Goal: Check status: Check status

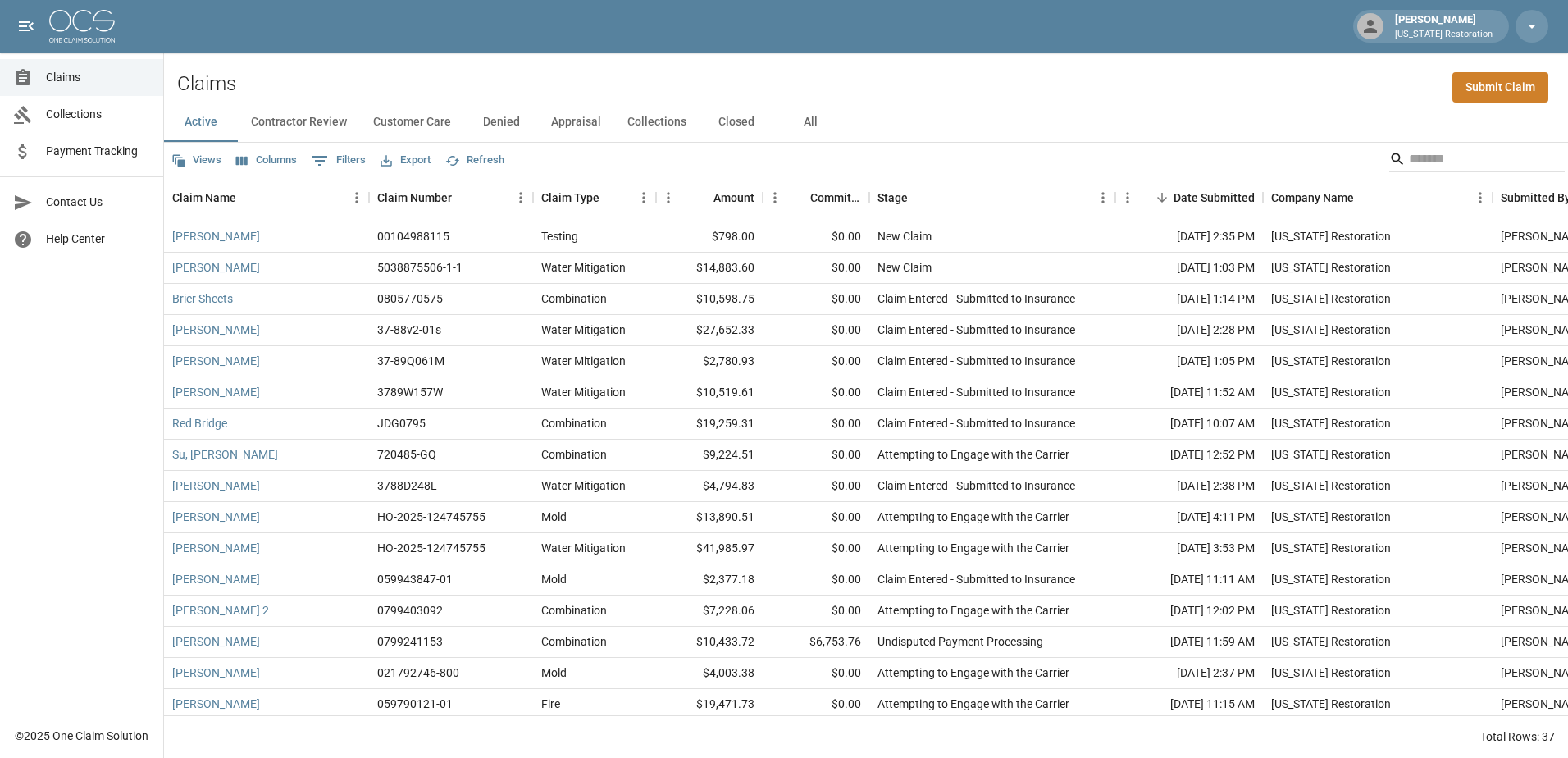
click at [101, 147] on span "Payment Tracking" at bounding box center [98, 152] width 104 height 17
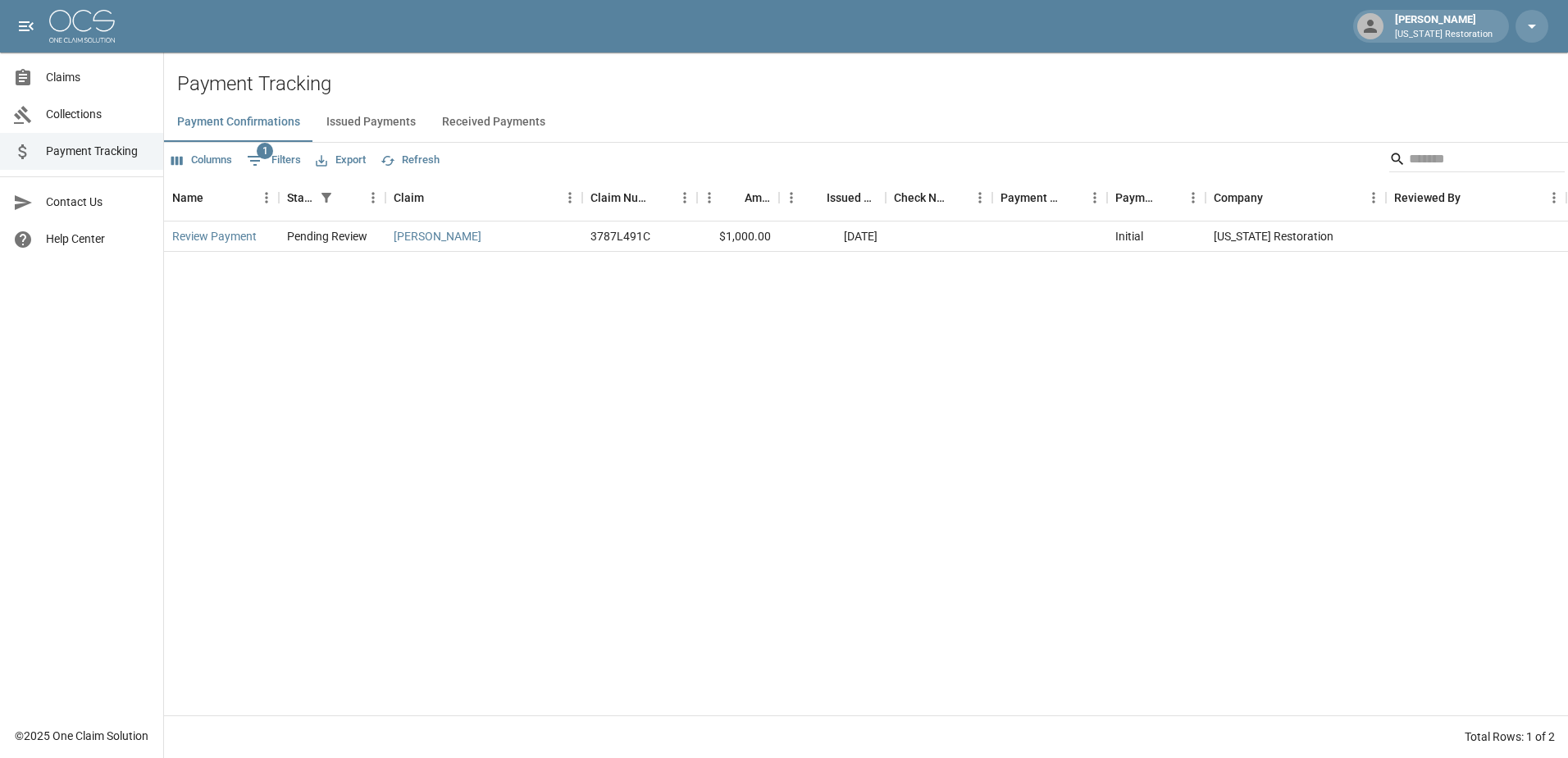
click at [398, 128] on button "Issued Payments" at bounding box center [370, 121] width 115 height 39
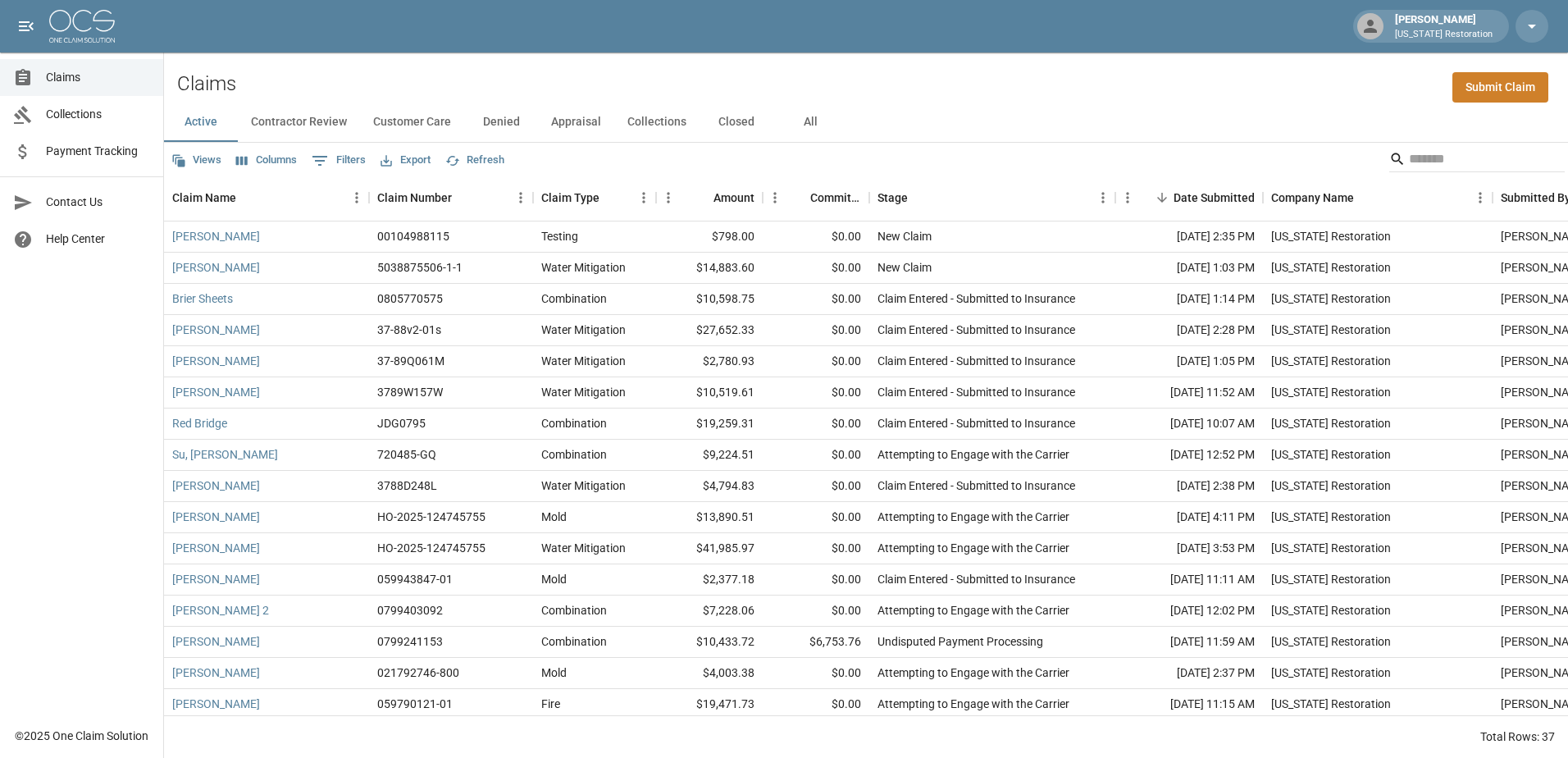
click at [74, 115] on span "Collections" at bounding box center [98, 114] width 104 height 17
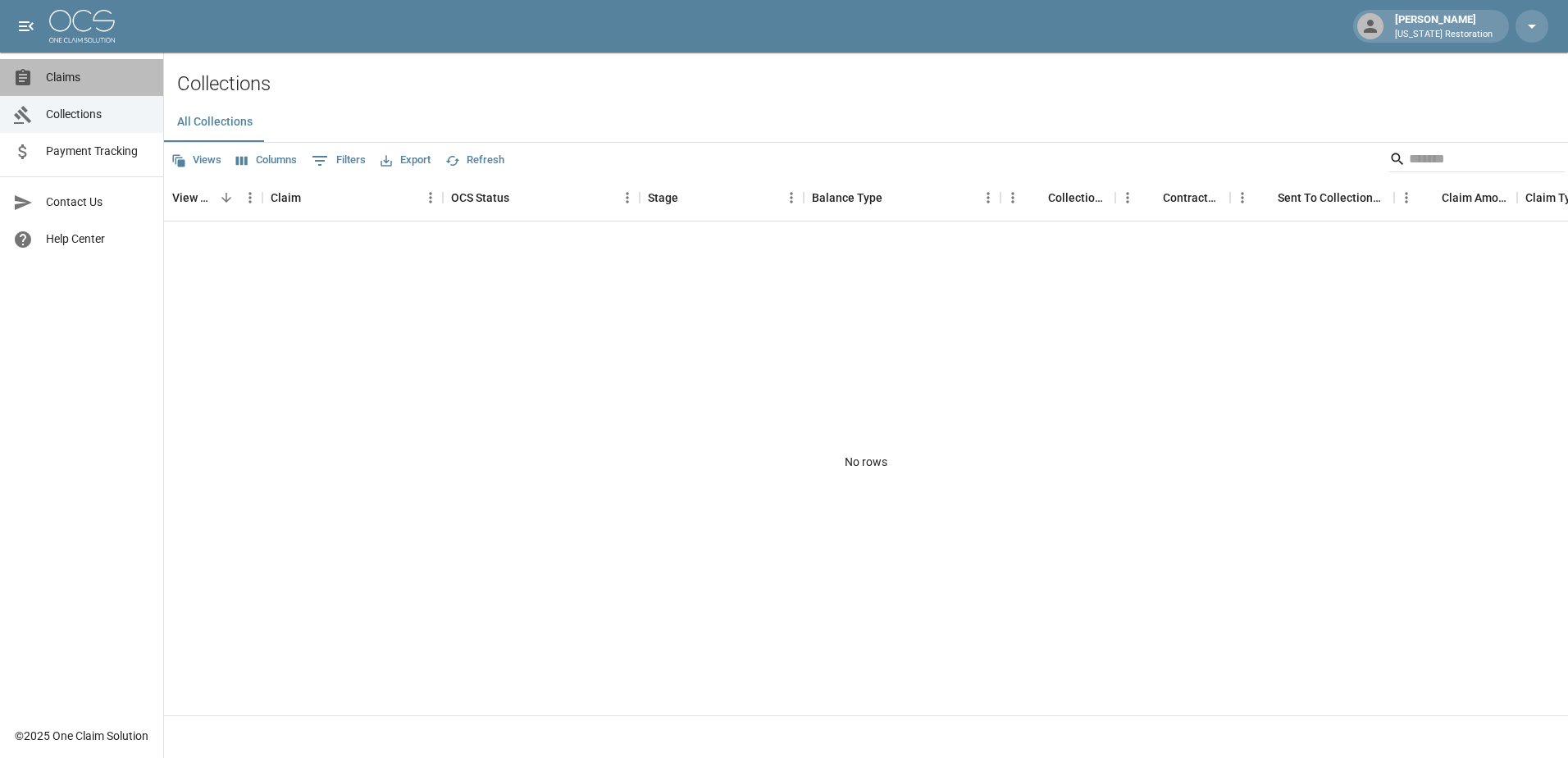
click at [56, 79] on span "Claims" at bounding box center [98, 77] width 104 height 17
